Goal: Task Accomplishment & Management: Use online tool/utility

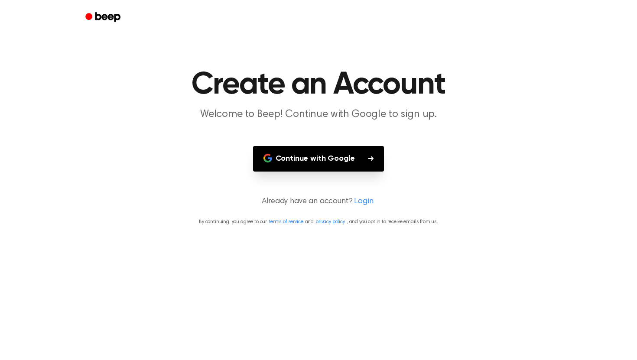
click at [327, 172] on main "Create an Account Welcome to Beep! Continue with Google to sign up. Continue wi…" at bounding box center [318, 180] width 637 height 360
click at [327, 152] on button "Continue with Google" at bounding box center [318, 159] width 131 height 26
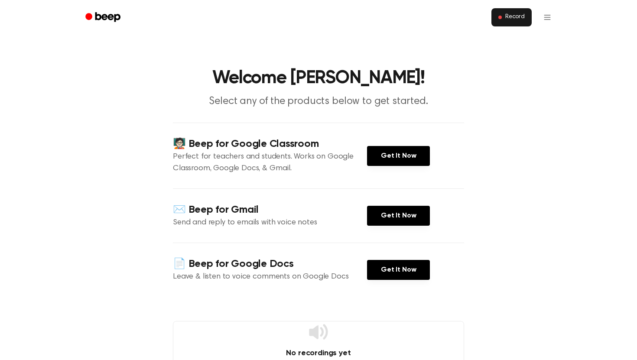
click at [512, 12] on button "Record" at bounding box center [511, 17] width 40 height 18
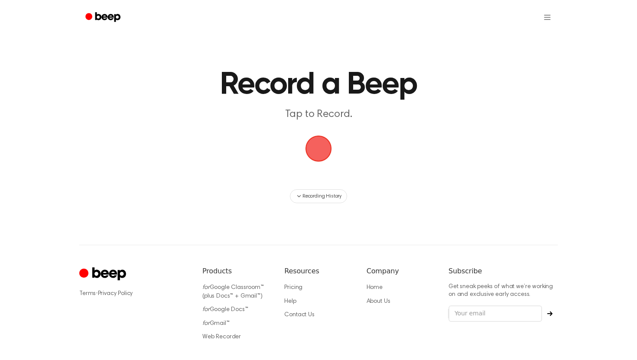
click at [324, 153] on span "button" at bounding box center [318, 148] width 24 height 24
click at [234, 102] on header "Record a Beep Tap to Record." at bounding box center [319, 95] width 450 height 52
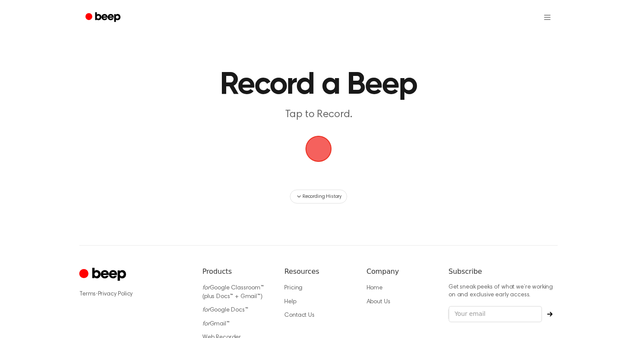
click at [322, 158] on span "button" at bounding box center [318, 149] width 26 height 26
click at [308, 156] on span "button" at bounding box center [318, 148] width 24 height 24
click at [321, 152] on span "button" at bounding box center [318, 148] width 29 height 29
click at [331, 144] on span "button" at bounding box center [318, 148] width 24 height 24
click at [323, 136] on span "button" at bounding box center [318, 148] width 24 height 24
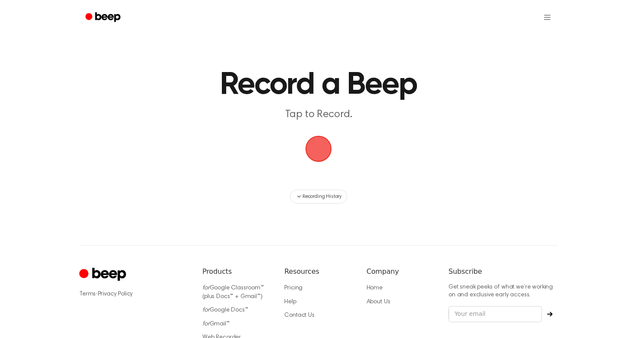
click at [324, 105] on header "Record a Beep Tap to Record." at bounding box center [319, 95] width 450 height 52
click at [324, 117] on p "Tap to Record." at bounding box center [318, 114] width 333 height 14
click at [330, 144] on span "button" at bounding box center [318, 148] width 24 height 24
click at [324, 145] on span "button" at bounding box center [318, 148] width 24 height 24
click at [321, 145] on span "button" at bounding box center [318, 148] width 24 height 24
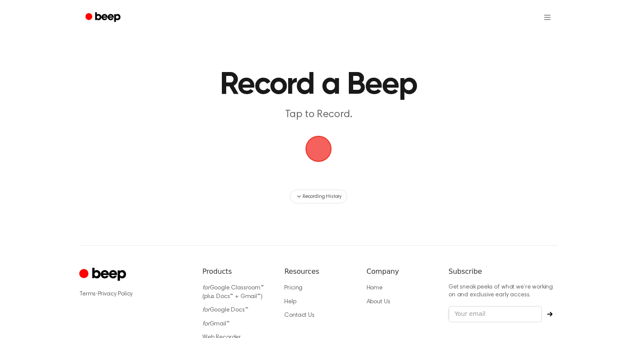
click at [321, 145] on span "button" at bounding box center [318, 148] width 24 height 24
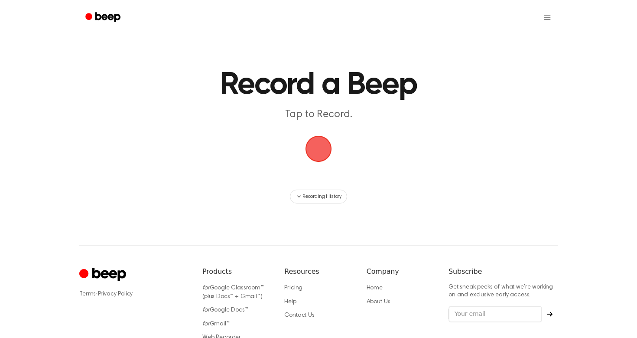
click at [321, 145] on span "button" at bounding box center [318, 148] width 24 height 24
click at [321, 136] on span "button" at bounding box center [318, 149] width 26 height 26
click at [328, 191] on button "Recording History" at bounding box center [318, 196] width 57 height 14
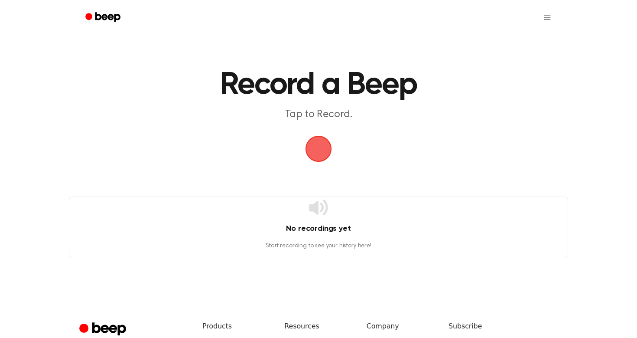
click at [320, 137] on span "button" at bounding box center [318, 148] width 24 height 24
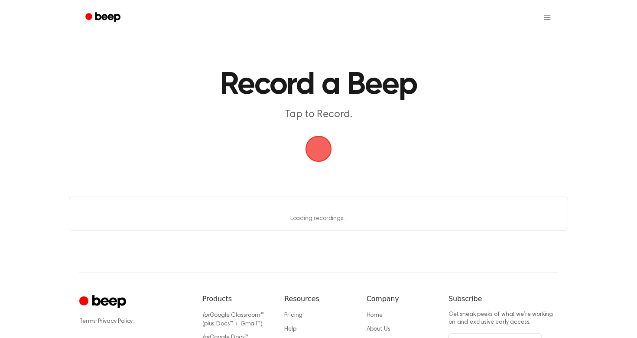
click at [319, 138] on span "button" at bounding box center [318, 148] width 29 height 29
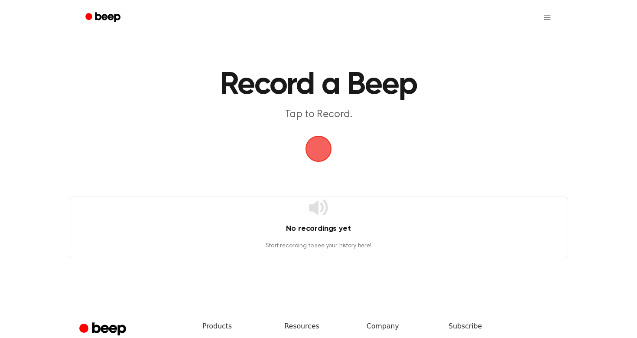
click at [319, 138] on span "button" at bounding box center [318, 148] width 24 height 24
click at [305, 136] on button "button" at bounding box center [318, 149] width 26 height 26
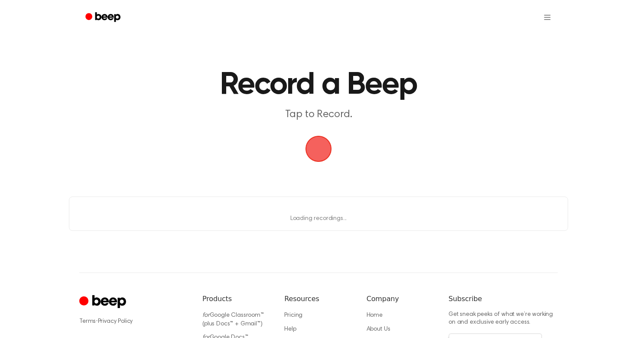
click at [305, 136] on button "button" at bounding box center [318, 149] width 26 height 26
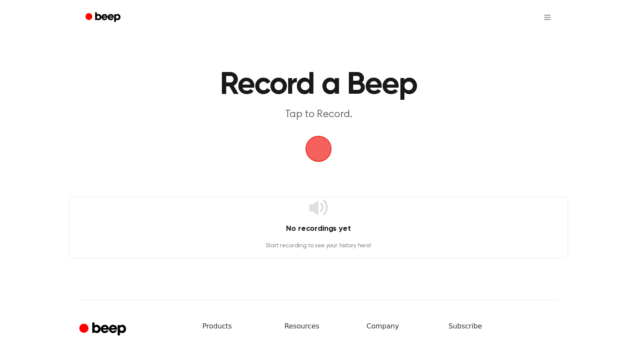
click at [314, 149] on span "button" at bounding box center [318, 148] width 24 height 24
click at [315, 149] on span "button" at bounding box center [318, 148] width 29 height 29
click at [315, 149] on span "button" at bounding box center [318, 148] width 24 height 24
click at [552, 19] on html "Record a Beep Tap to Record. No recordings yet Start recording to see your hist…" at bounding box center [318, 232] width 637 height 464
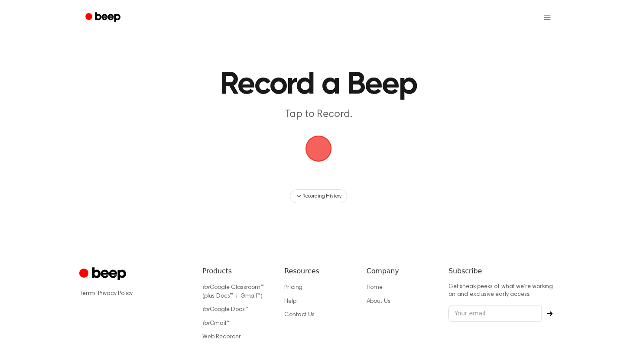
click at [350, 151] on main "Record a Beep Tap to Record. Recording History" at bounding box center [318, 101] width 637 height 203
click at [326, 151] on span "button" at bounding box center [319, 149] width 28 height 28
click at [319, 150] on span "button" at bounding box center [318, 149] width 26 height 26
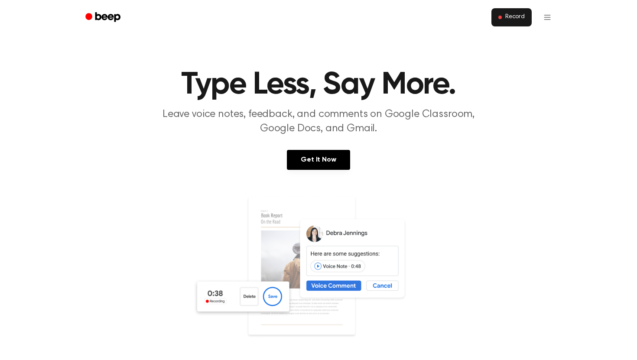
click at [498, 15] on button "Record" at bounding box center [511, 17] width 40 height 18
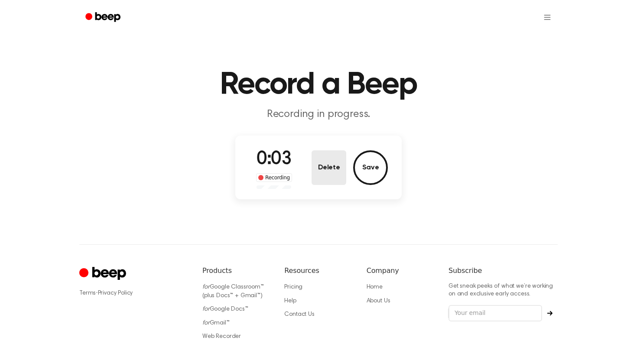
click at [331, 170] on button "Delete" at bounding box center [329, 167] width 35 height 35
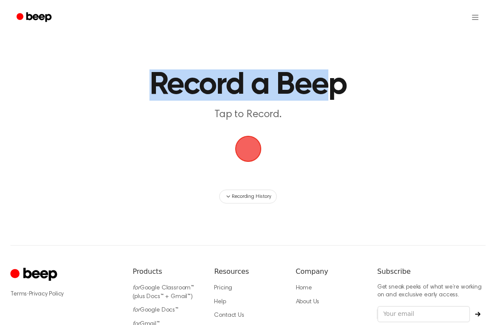
drag, startPoint x: 331, startPoint y: 74, endPoint x: 82, endPoint y: 74, distance: 248.3
click at [82, 74] on main "Record a Beep Tap to Record. Recording History" at bounding box center [248, 101] width 496 height 203
click at [198, 18] on ul at bounding box center [275, 17] width 419 height 21
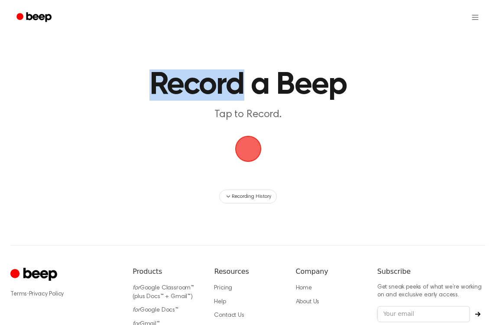
drag, startPoint x: 198, startPoint y: 18, endPoint x: 40, endPoint y: 27, distance: 158.0
click at [40, 27] on div at bounding box center [247, 17] width 475 height 35
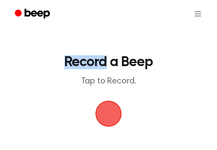
drag, startPoint x: 172, startPoint y: 37, endPoint x: 204, endPoint y: 28, distance: 33.3
click at [204, 28] on main "Record a Beep Tap to Record. Recording History" at bounding box center [108, 84] width 217 height 169
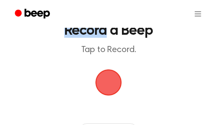
scroll to position [32, 0]
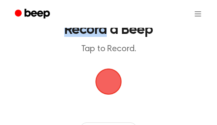
click at [108, 74] on span "button" at bounding box center [108, 81] width 49 height 49
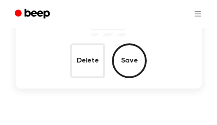
scroll to position [128, 0]
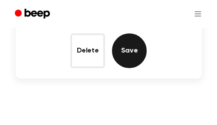
click at [134, 47] on button "Save" at bounding box center [129, 50] width 35 height 35
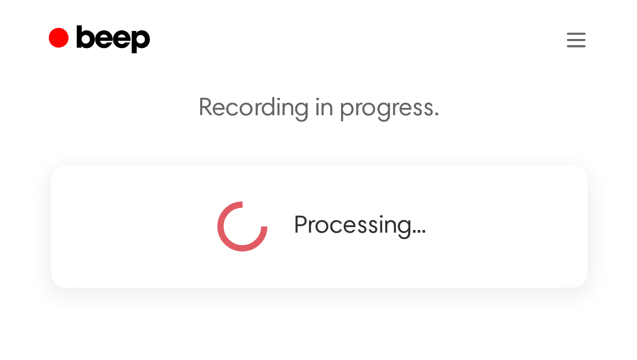
scroll to position [44, 0]
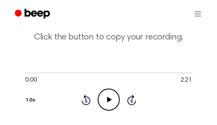
click at [116, 99] on icon "Play Audio" at bounding box center [108, 99] width 22 height 22
click at [130, 97] on icon at bounding box center [131, 99] width 9 height 10
click at [133, 100] on icon "Skip 5 seconds" at bounding box center [132, 99] width 10 height 11
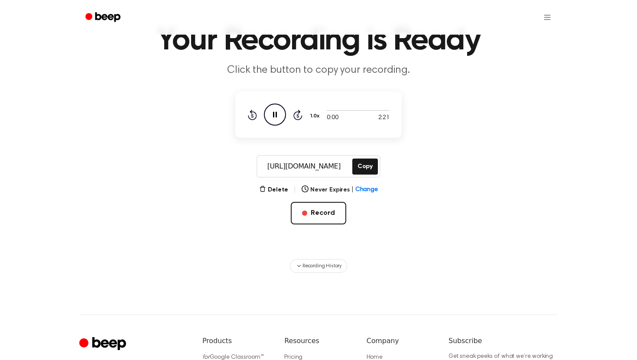
click at [273, 118] on icon "Pause Audio" at bounding box center [275, 115] width 22 height 22
click at [273, 117] on icon "Play Audio" at bounding box center [275, 115] width 22 height 22
drag, startPoint x: 325, startPoint y: 111, endPoint x: 341, endPoint y: 111, distance: 16.0
click at [341, 111] on div at bounding box center [358, 110] width 63 height 7
drag, startPoint x: 322, startPoint y: 107, endPoint x: 345, endPoint y: 109, distance: 22.6
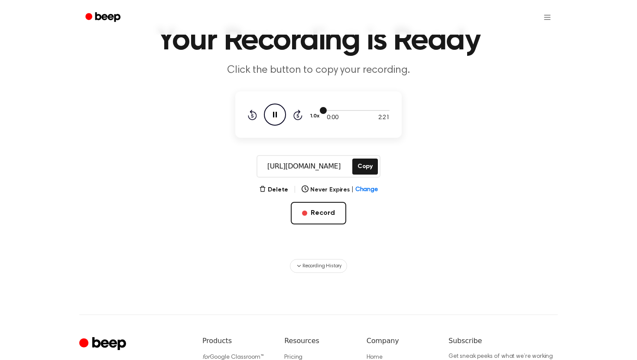
click at [345, 109] on div at bounding box center [358, 110] width 63 height 7
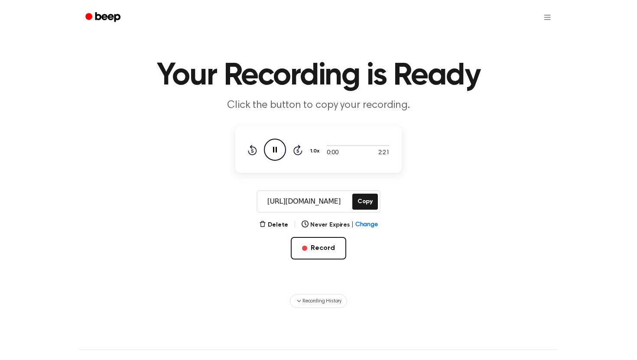
scroll to position [7, 0]
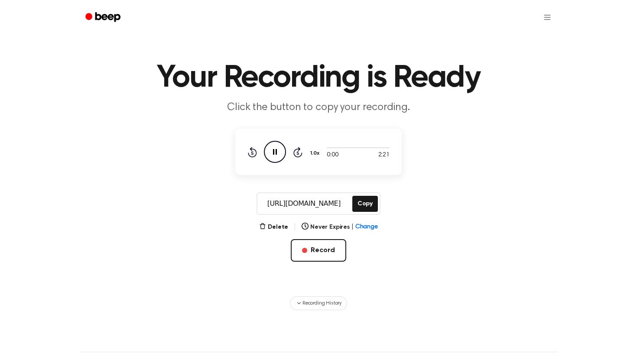
click at [273, 144] on icon "Pause Audio" at bounding box center [275, 152] width 22 height 22
click at [273, 144] on icon "Play Audio" at bounding box center [275, 152] width 22 height 22
click at [273, 153] on icon at bounding box center [275, 152] width 4 height 6
click at [273, 153] on icon at bounding box center [275, 152] width 5 height 6
click at [273, 153] on icon at bounding box center [275, 152] width 4 height 6
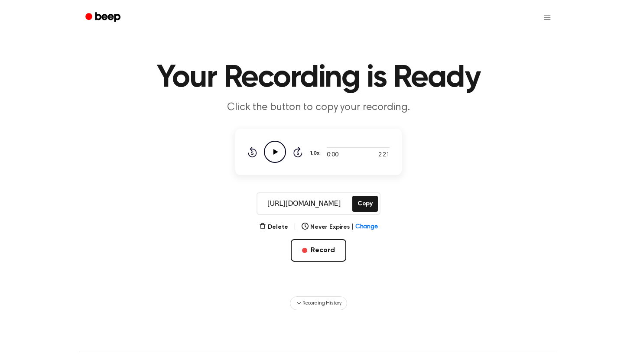
click at [273, 153] on icon at bounding box center [275, 152] width 5 height 6
click at [273, 153] on icon at bounding box center [275, 152] width 4 height 6
click at [273, 153] on icon at bounding box center [275, 152] width 5 height 6
click at [273, 153] on icon at bounding box center [275, 152] width 4 height 6
click at [273, 153] on icon at bounding box center [275, 152] width 5 height 6
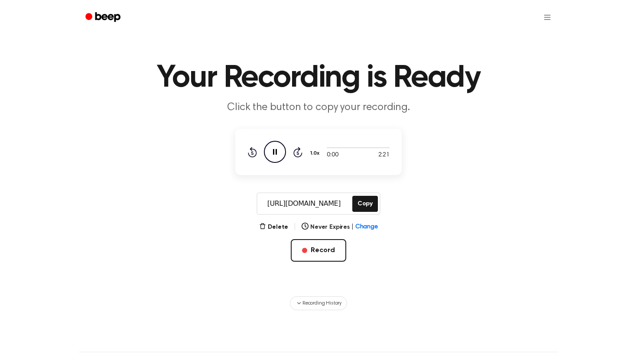
click at [299, 150] on icon at bounding box center [297, 152] width 9 height 10
click at [299, 151] on icon "Skip 5 seconds" at bounding box center [298, 151] width 10 height 11
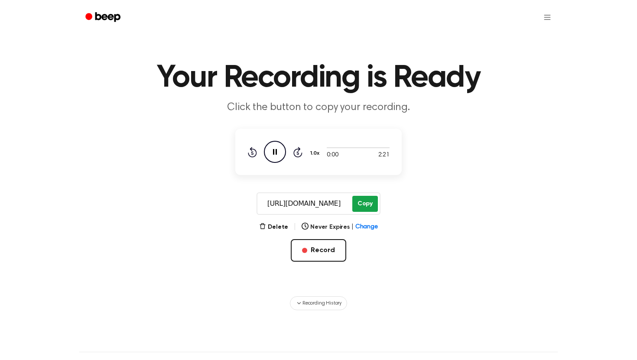
click at [360, 202] on button "Copy" at bounding box center [365, 204] width 26 height 16
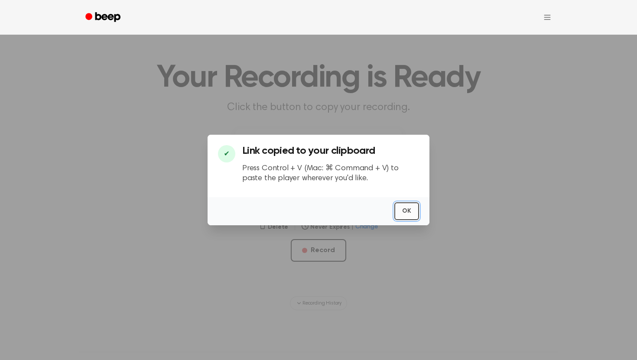
click at [406, 208] on button "OK" at bounding box center [406, 211] width 25 height 18
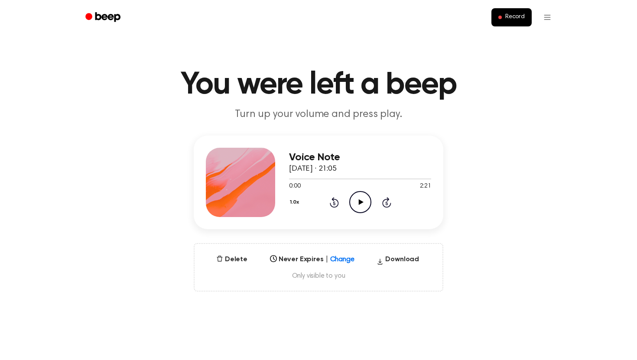
click at [359, 205] on icon at bounding box center [360, 202] width 5 height 6
click at [386, 200] on icon at bounding box center [386, 202] width 9 height 10
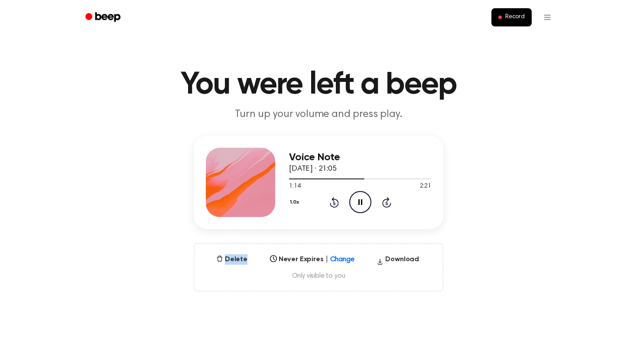
click at [386, 200] on icon at bounding box center [386, 202] width 9 height 10
click at [385, 199] on icon at bounding box center [386, 202] width 9 height 10
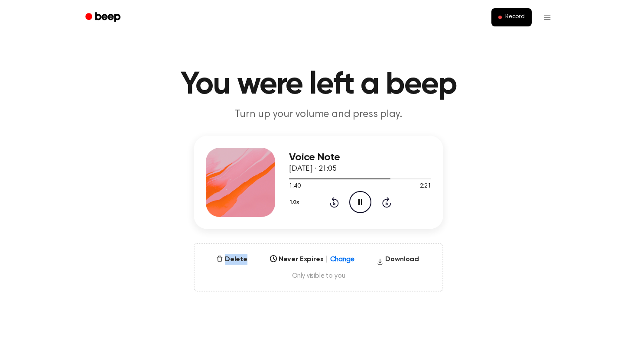
click at [385, 199] on icon at bounding box center [386, 202] width 9 height 10
click at [382, 200] on icon "Skip 5 seconds" at bounding box center [387, 202] width 10 height 11
click at [386, 203] on icon "Skip 5 seconds" at bounding box center [387, 202] width 10 height 11
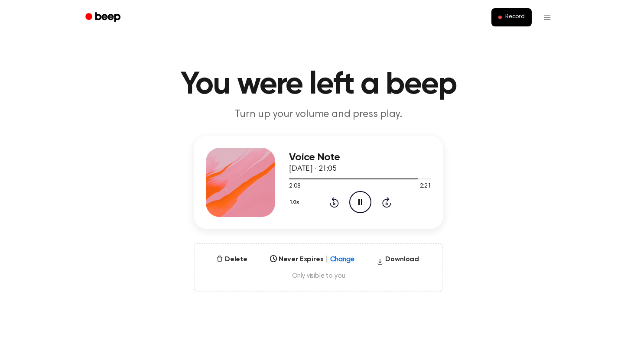
click at [386, 203] on icon "Skip 5 seconds" at bounding box center [387, 202] width 10 height 11
click at [386, 203] on icon at bounding box center [386, 202] width 2 height 3
click at [364, 201] on icon "Play Audio" at bounding box center [360, 202] width 22 height 22
click at [364, 201] on icon "Pause Audio" at bounding box center [360, 202] width 22 height 22
